Goal: Navigation & Orientation: Find specific page/section

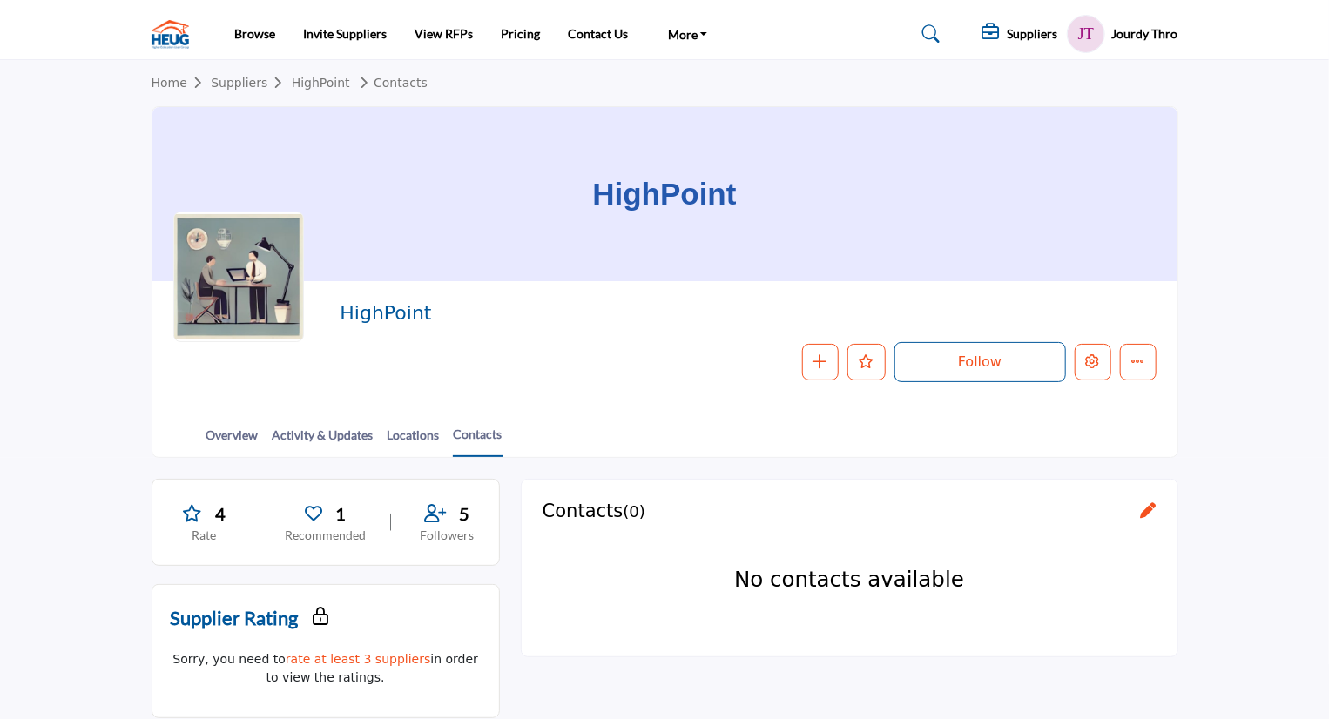
click at [375, 76] on link "Contacts" at bounding box center [391, 83] width 74 height 14
click at [320, 93] on div "Home Suppliers HighPoint Contacts" at bounding box center [665, 83] width 1027 height 46
click at [320, 88] on link "HighPoint" at bounding box center [321, 83] width 58 height 14
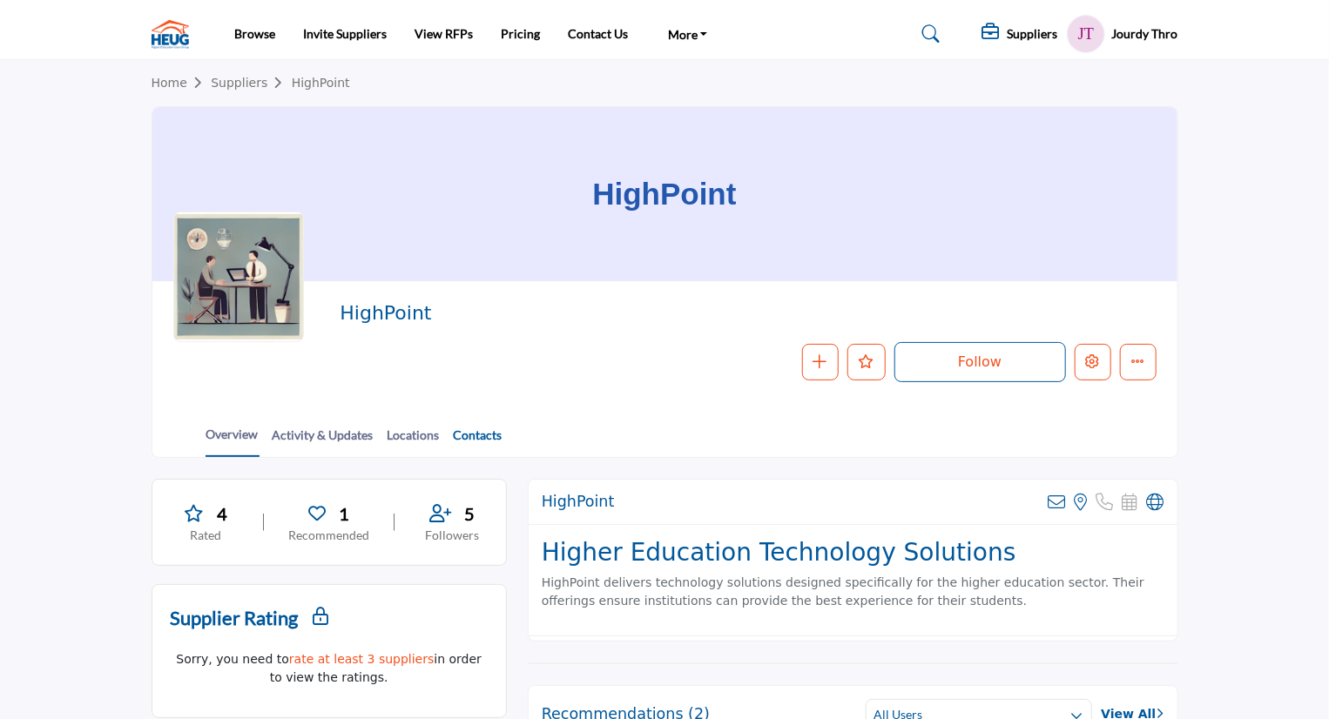
click at [455, 431] on link "Contacts" at bounding box center [478, 441] width 51 height 30
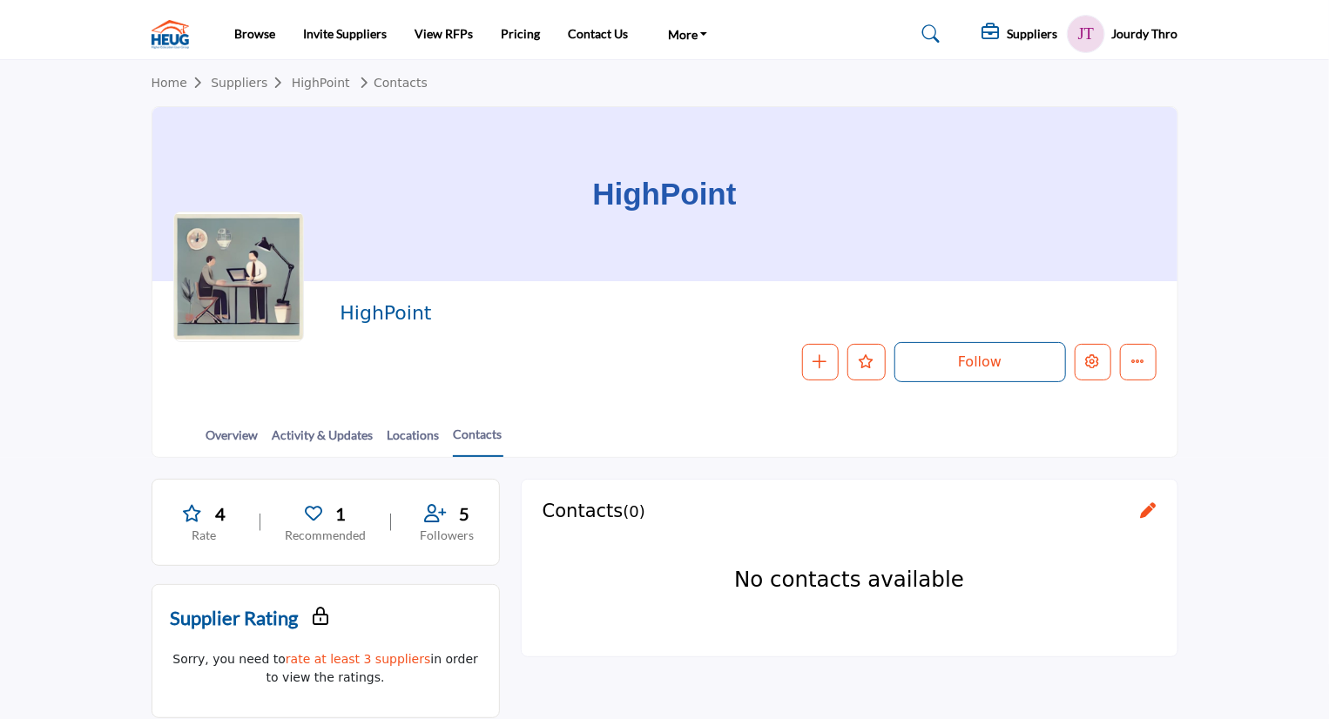
click at [1029, 36] on h5 "Suppliers" at bounding box center [1032, 34] width 51 height 16
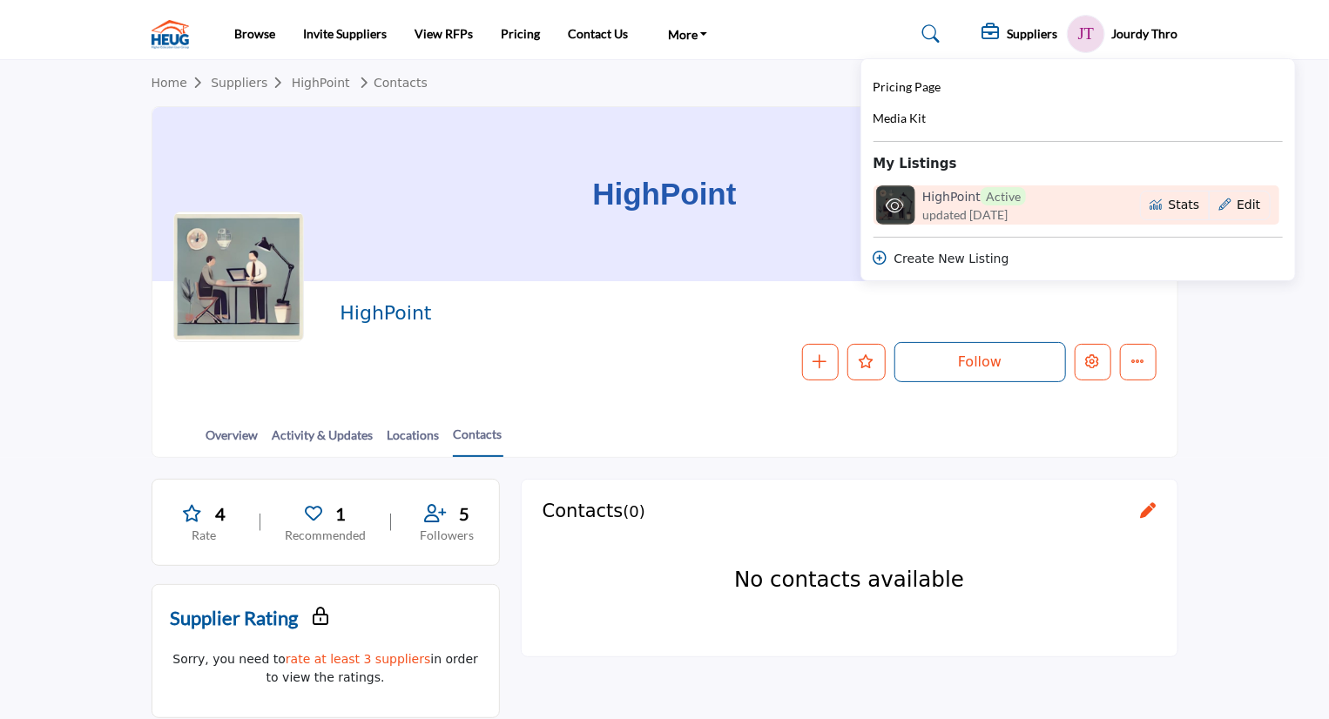
click at [939, 196] on h6 "HighPoint Active" at bounding box center [974, 196] width 104 height 18
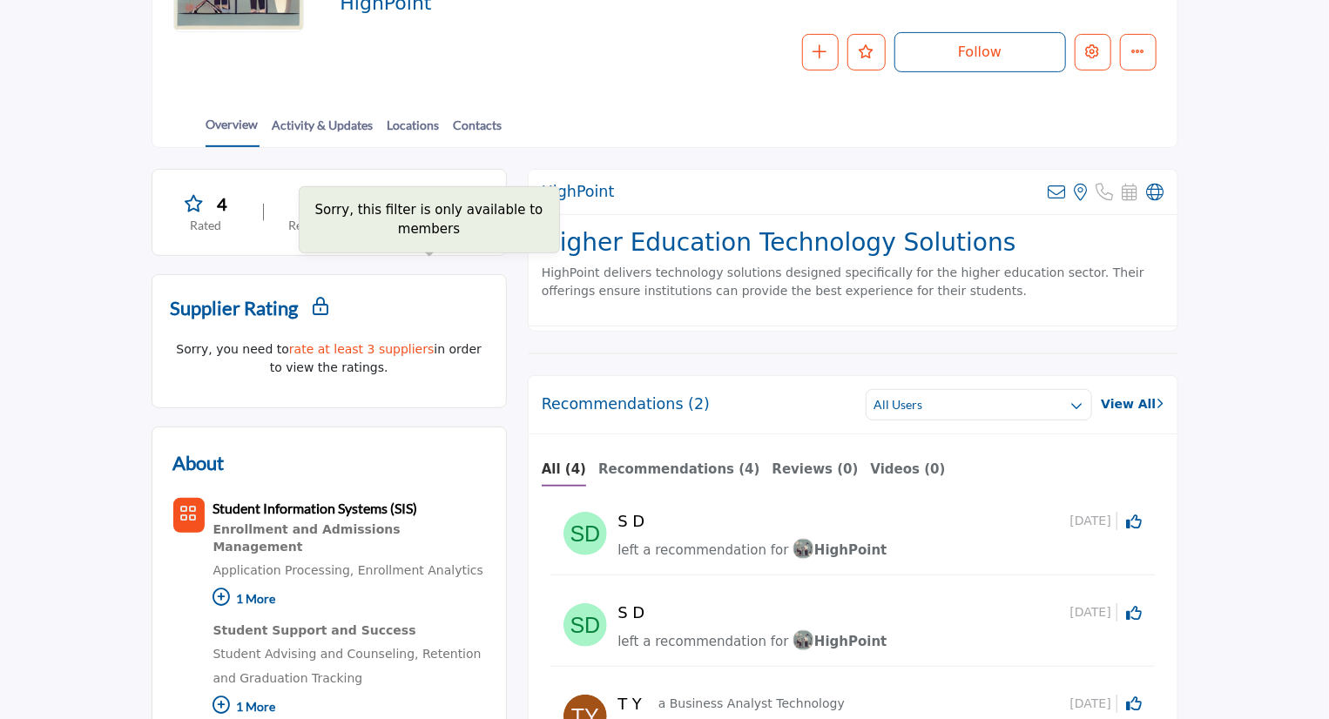
scroll to position [307, 0]
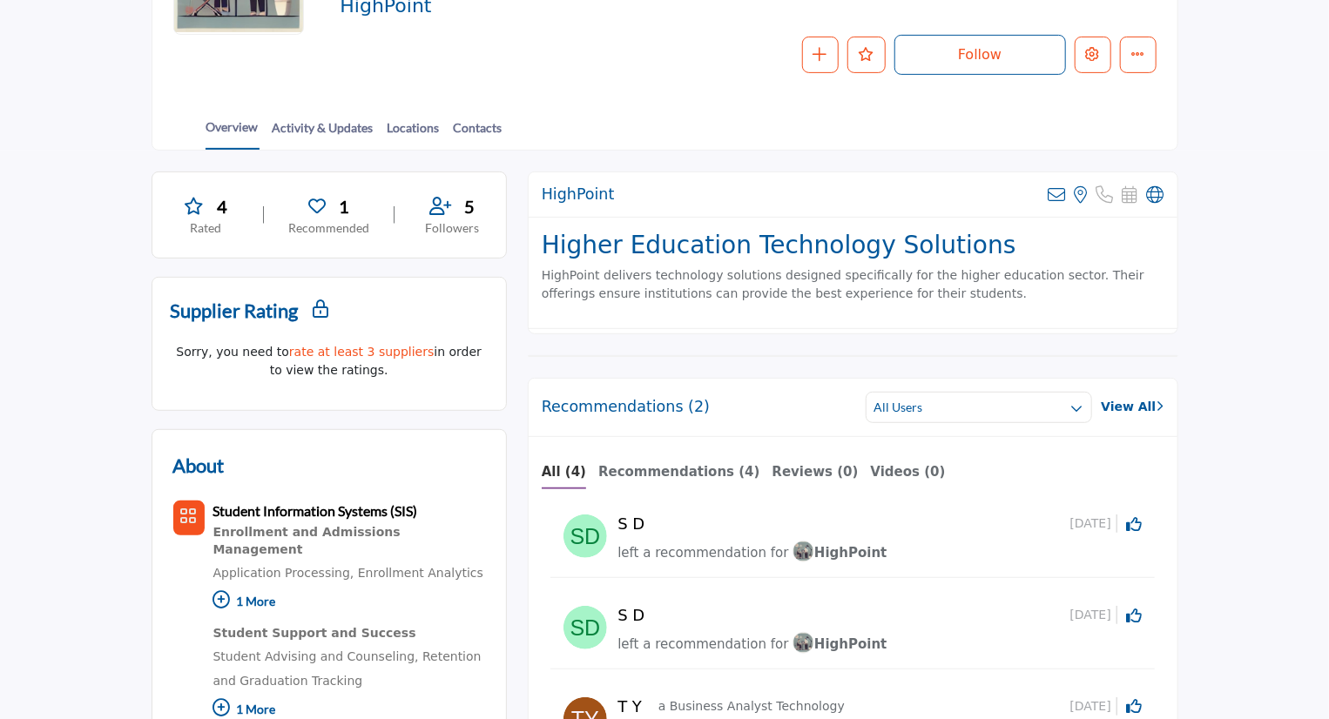
click at [309, 348] on link "rate at least 3 suppliers" at bounding box center [361, 352] width 145 height 14
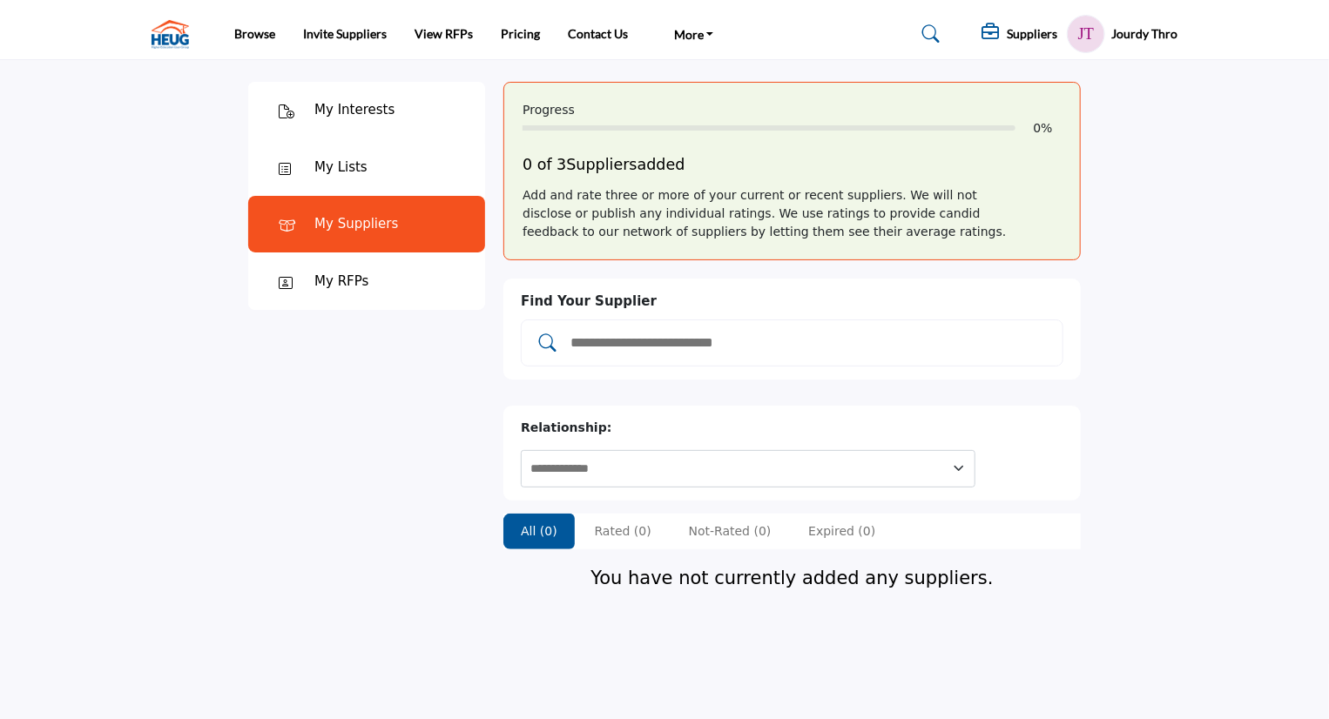
click at [174, 43] on img at bounding box center [175, 34] width 46 height 29
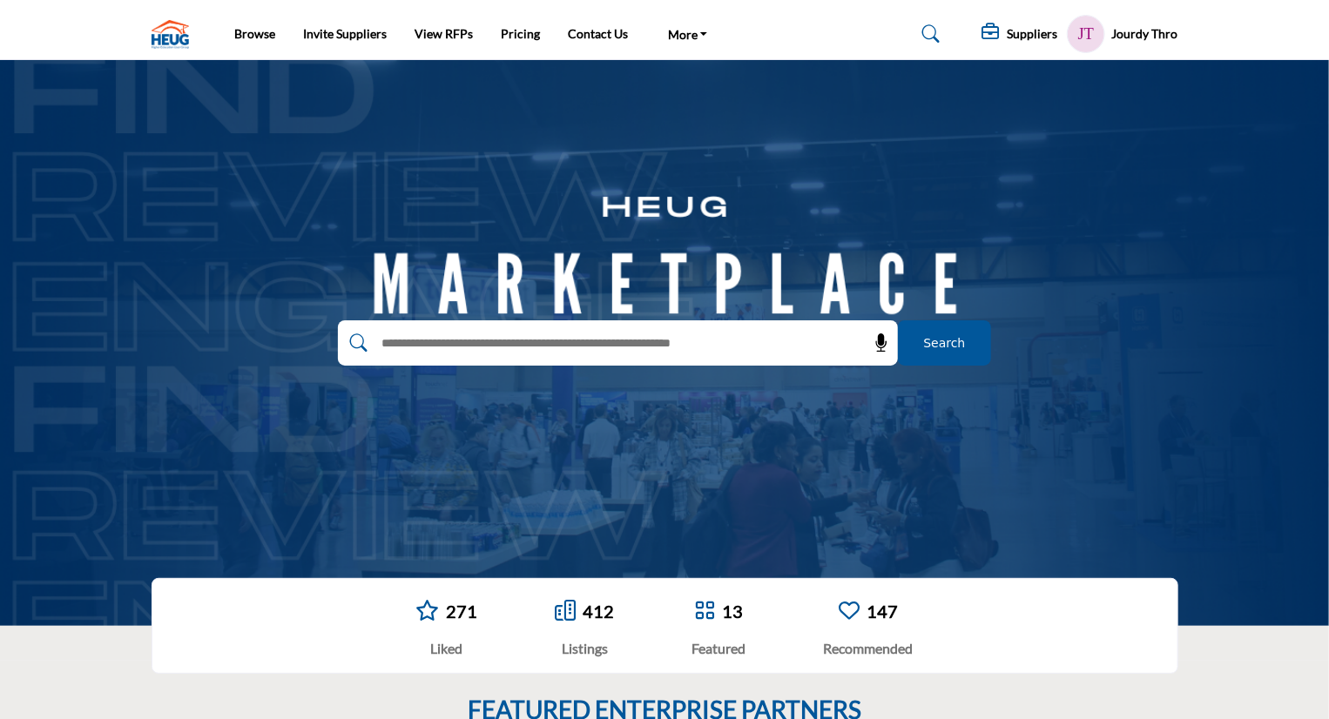
click at [1118, 43] on div "Jourdy Thro My Profile My Interests My Lists My Suppliers My RFPs My Listings S…" at bounding box center [1122, 34] width 111 height 38
click at [1129, 37] on h5 "Jourdy Thro" at bounding box center [1145, 33] width 66 height 17
